Goal: Transaction & Acquisition: Purchase product/service

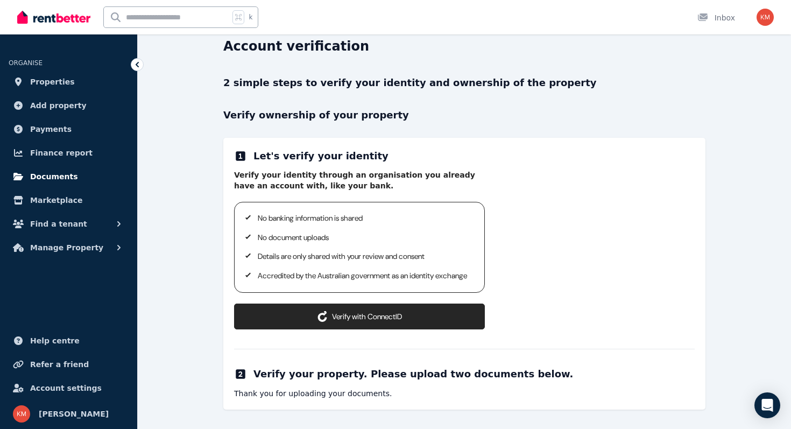
scroll to position [54, 0]
click at [49, 339] on span "Help centre" at bounding box center [54, 340] width 49 height 13
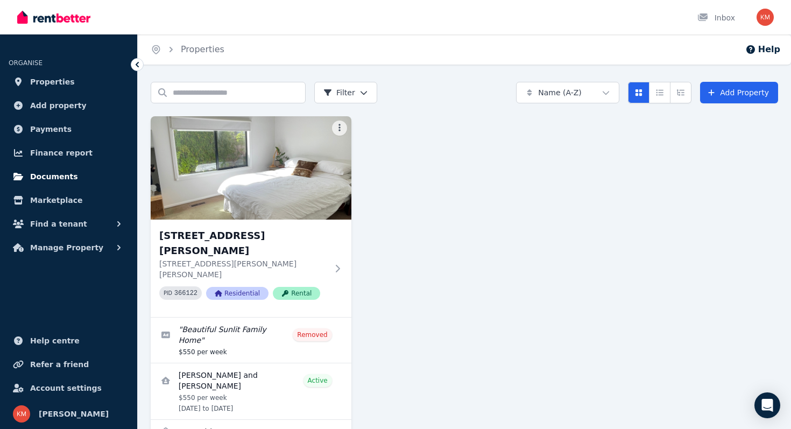
click at [67, 179] on span "Documents" at bounding box center [54, 176] width 48 height 13
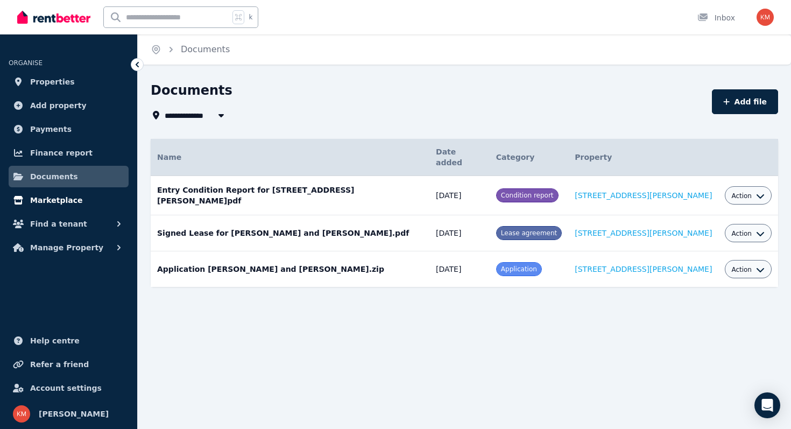
click at [66, 201] on span "Marketplace" at bounding box center [56, 200] width 52 height 13
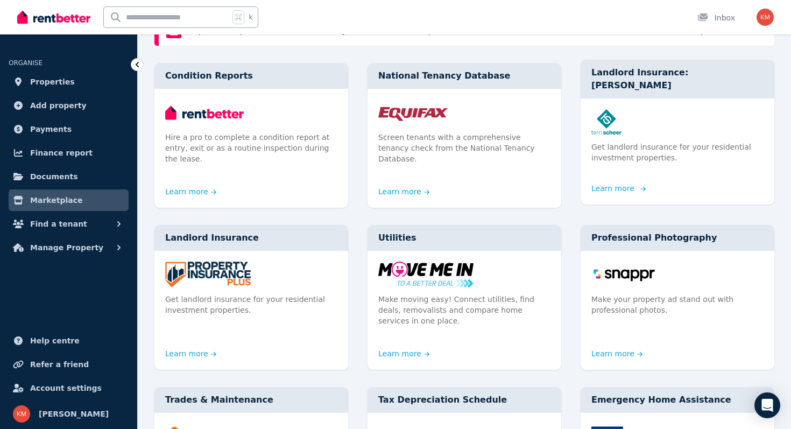
scroll to position [100, 0]
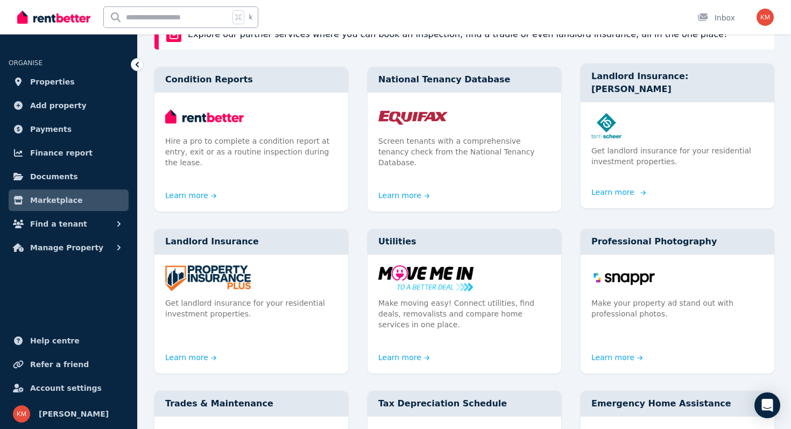
click at [618, 187] on link "Learn more" at bounding box center [617, 192] width 52 height 11
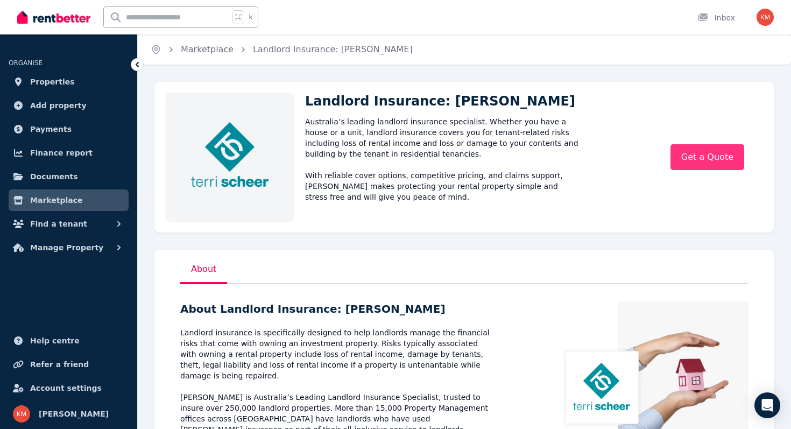
click at [720, 154] on link "Get a Quote" at bounding box center [707, 157] width 74 height 26
click at [713, 165] on link "Get a Quote" at bounding box center [707, 157] width 74 height 26
